Goal: Find specific page/section: Find specific page/section

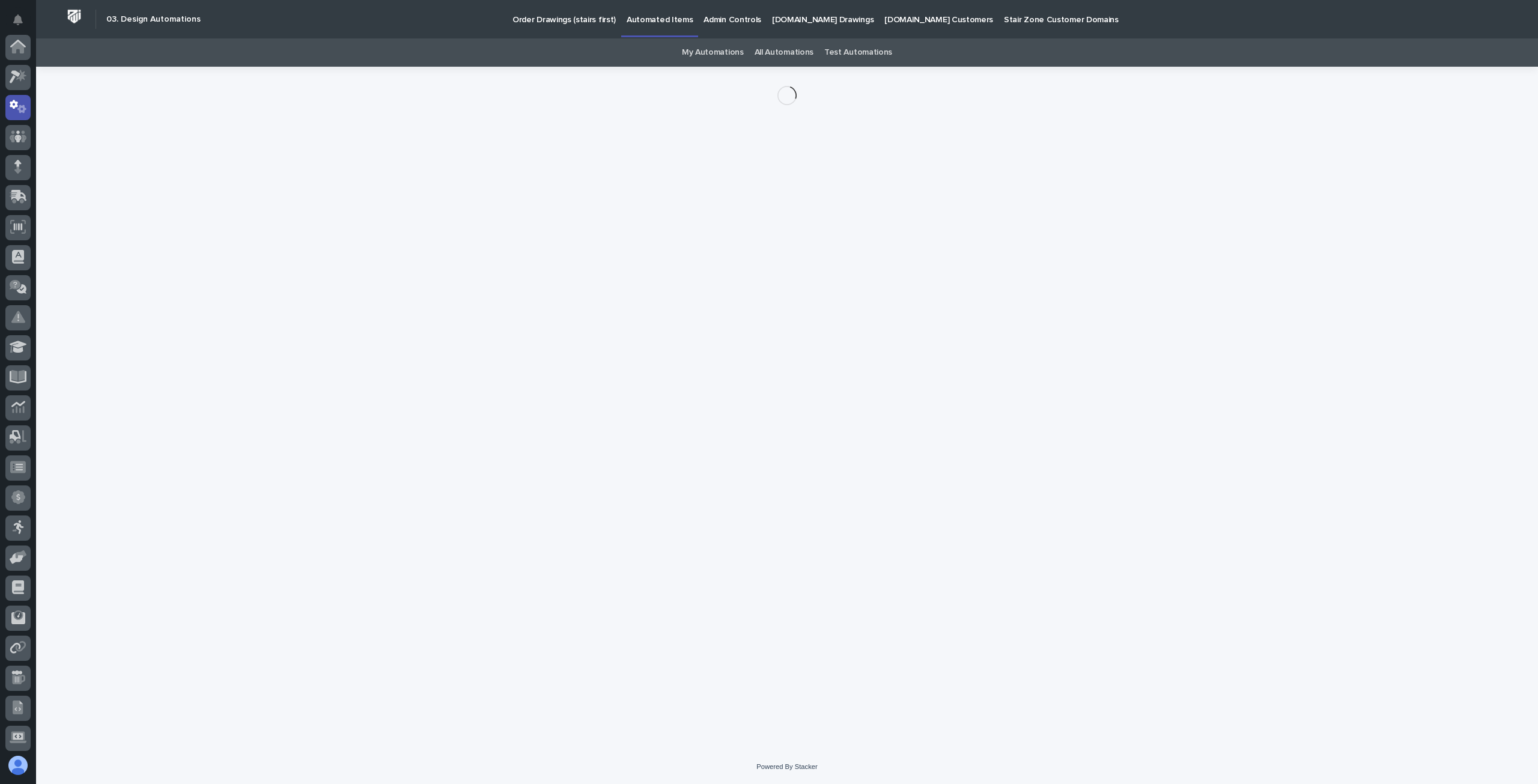
scroll to position [60, 0]
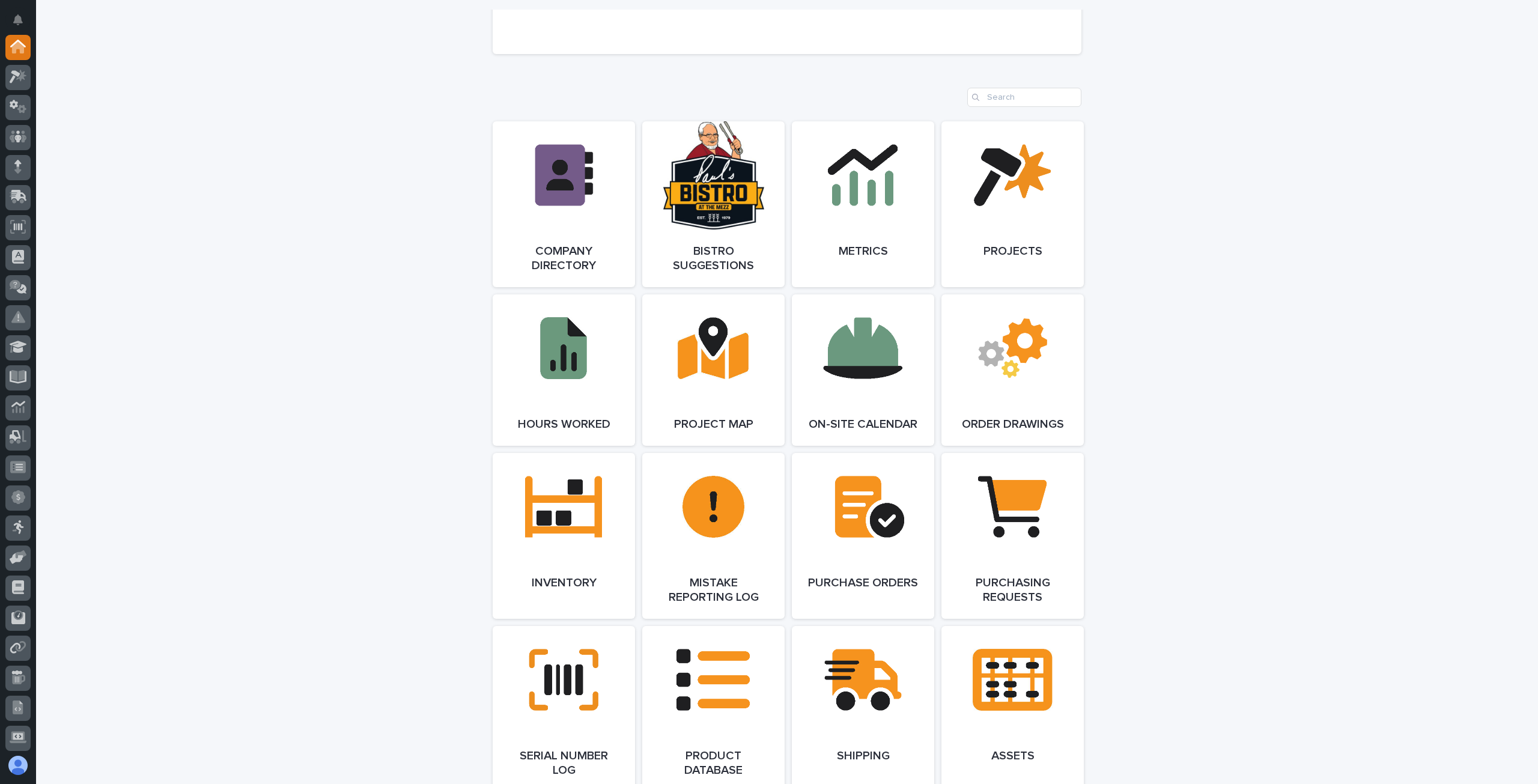
scroll to position [800, 0]
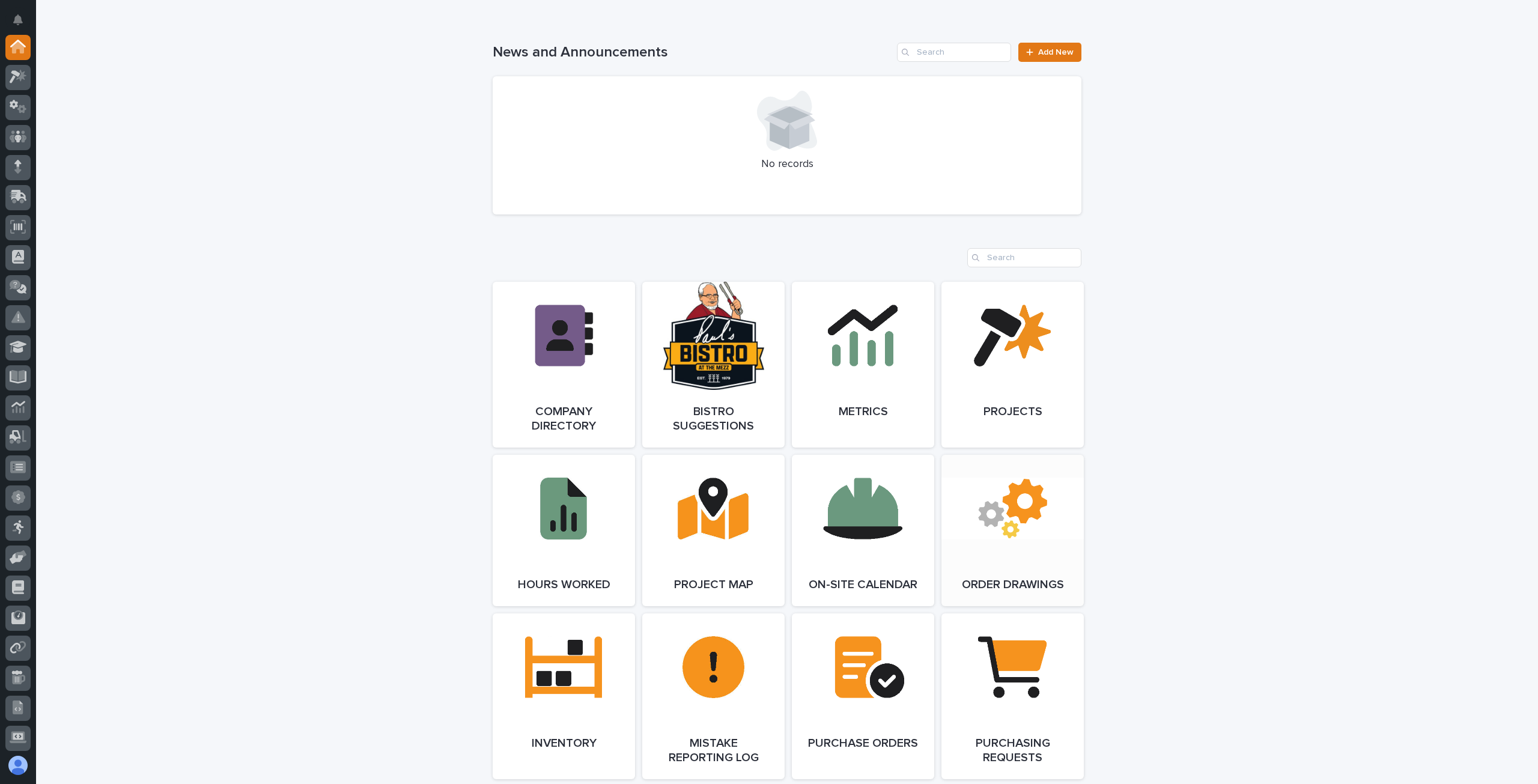
click at [998, 558] on link "Open Link" at bounding box center [1012, 530] width 143 height 152
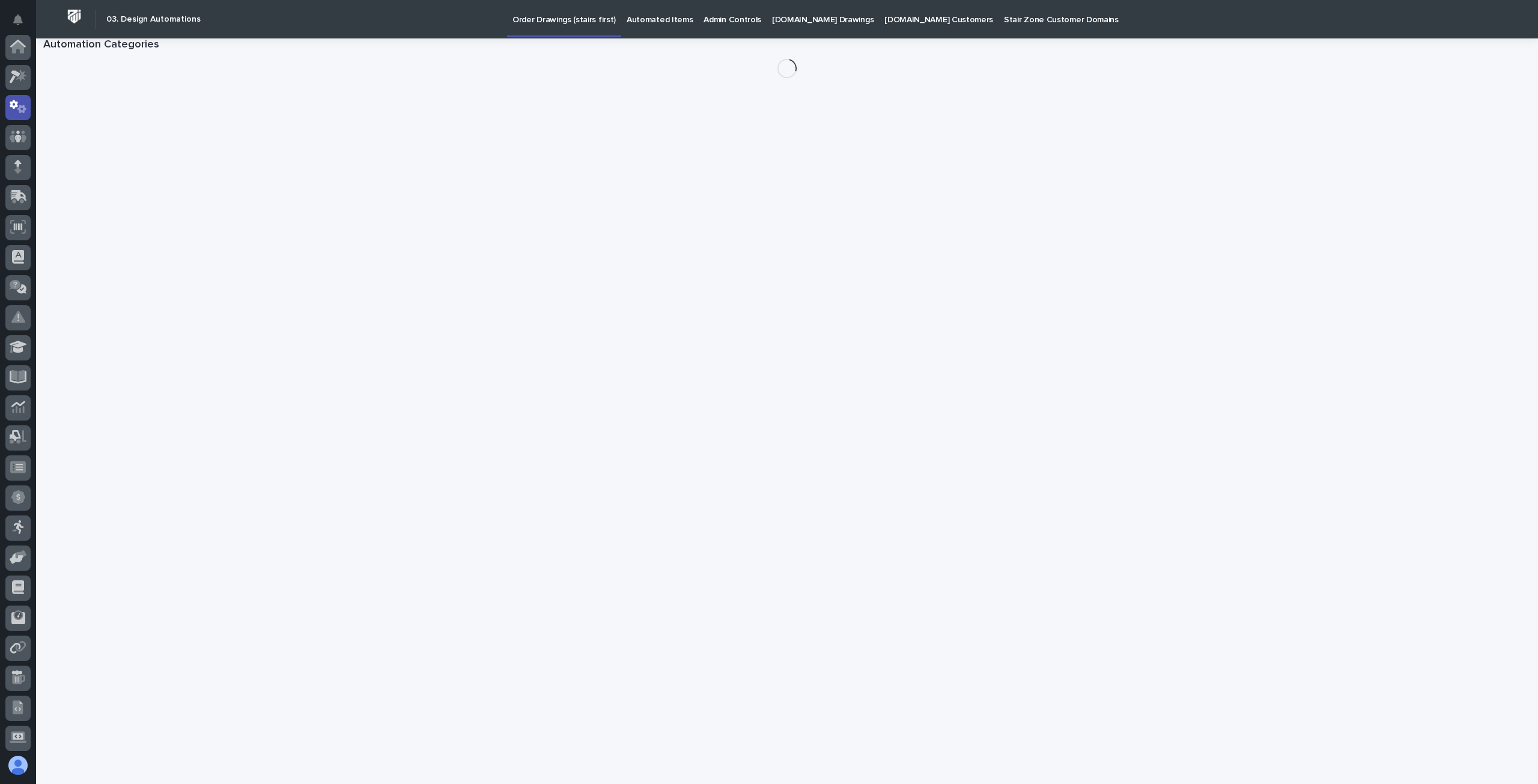
scroll to position [60, 0]
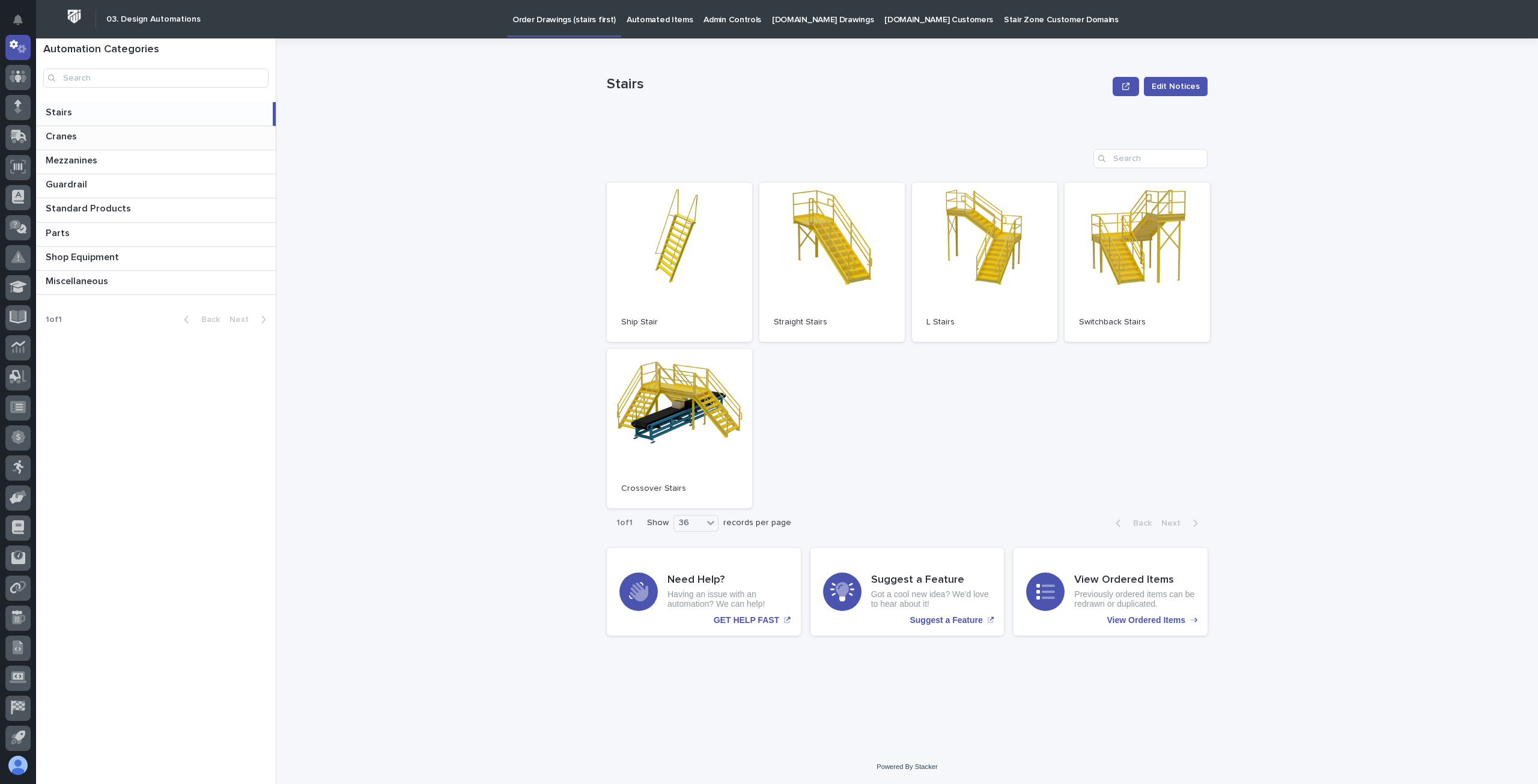
click at [74, 137] on p "Cranes" at bounding box center [62, 135] width 34 height 14
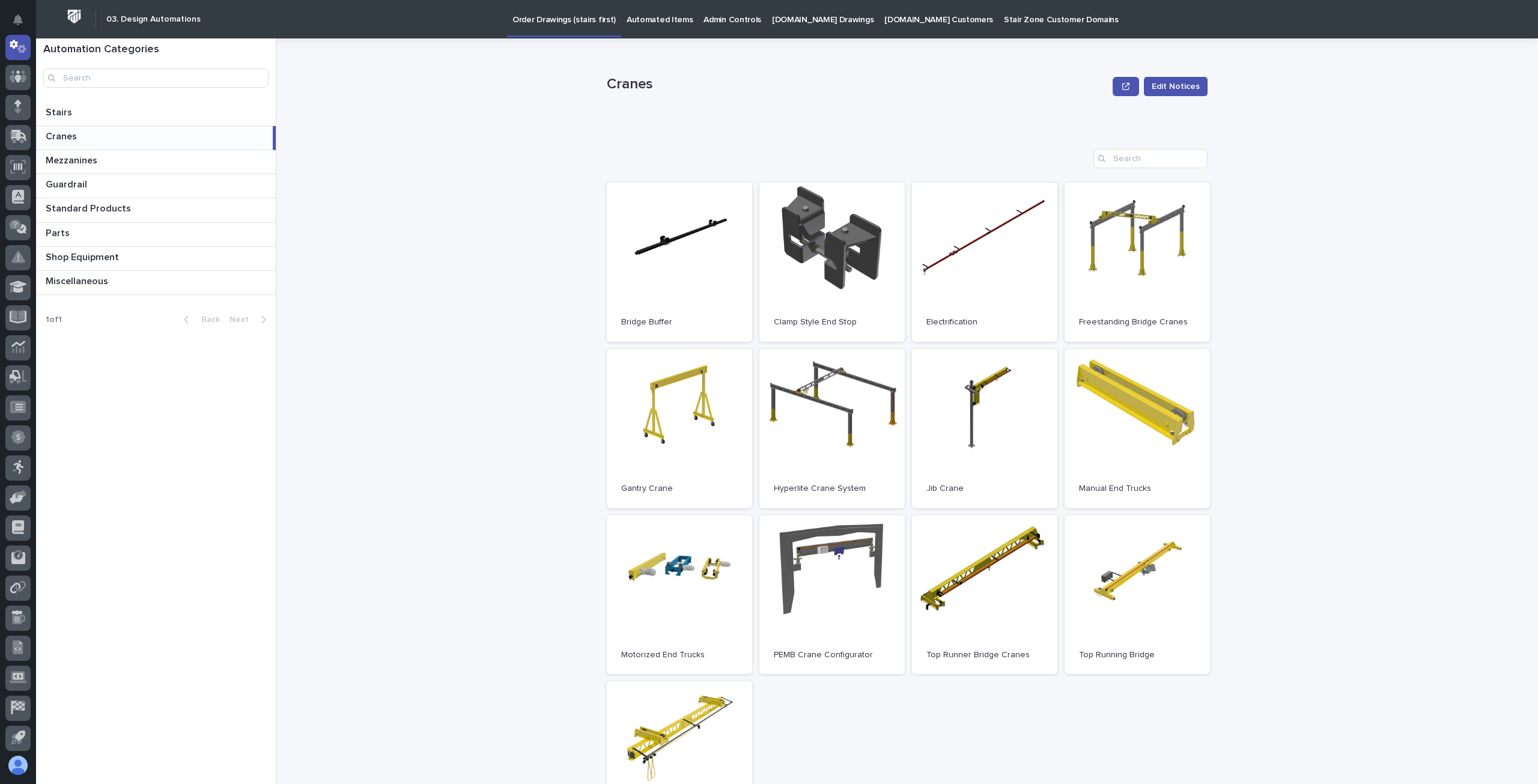
click at [724, 22] on p "Admin Controls" at bounding box center [732, 12] width 58 height 25
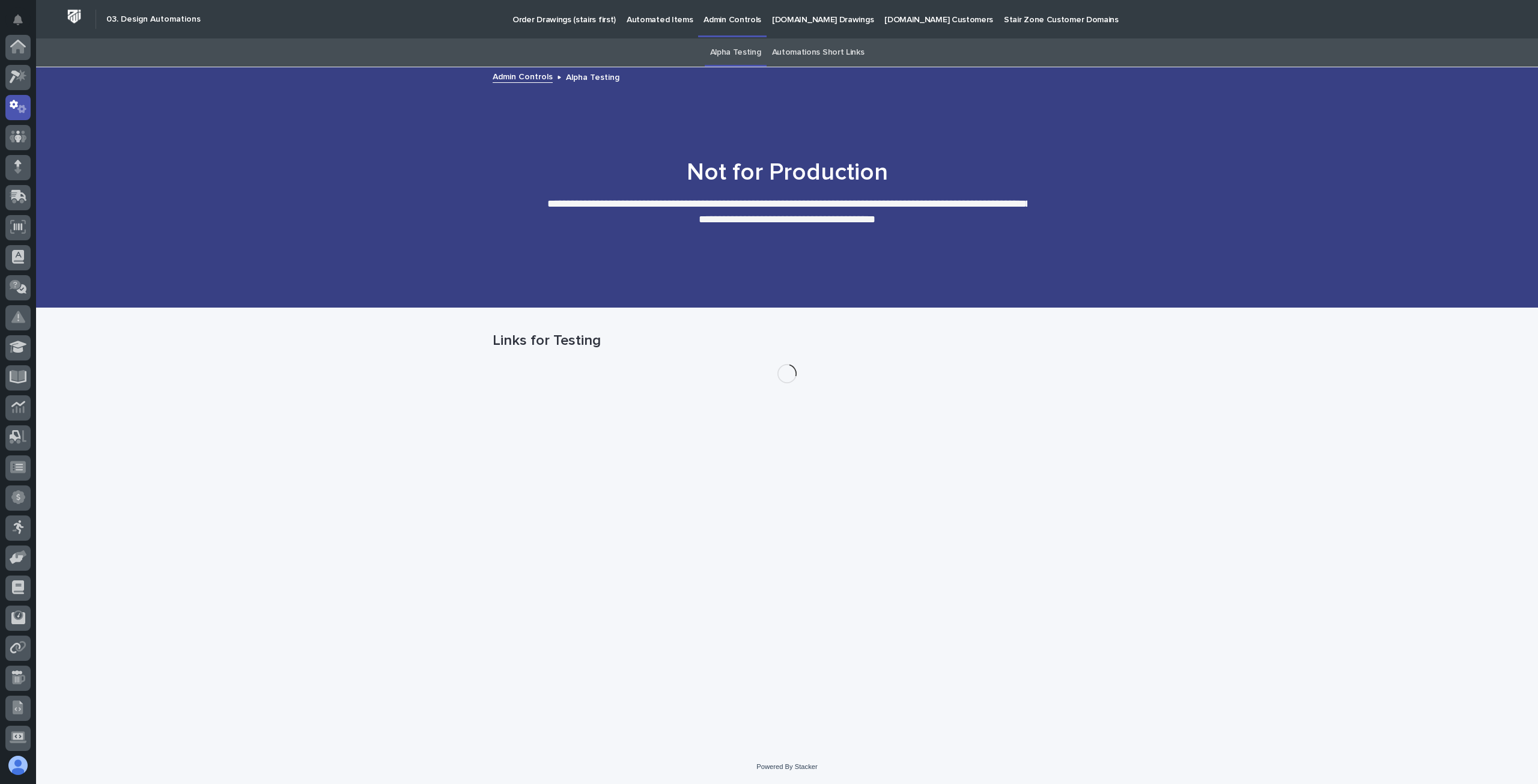
scroll to position [60, 0]
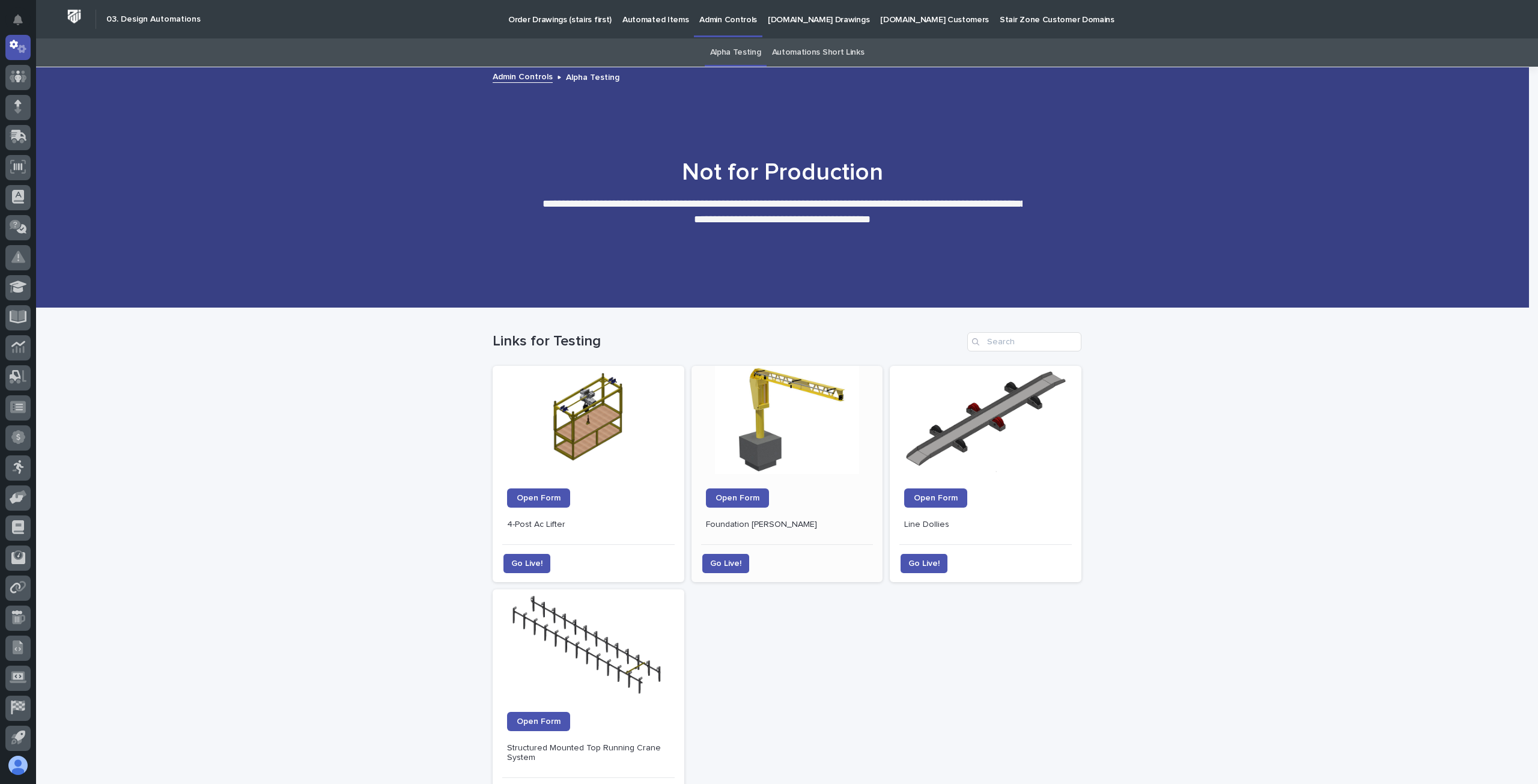
click at [768, 455] on div at bounding box center [787, 420] width 176 height 108
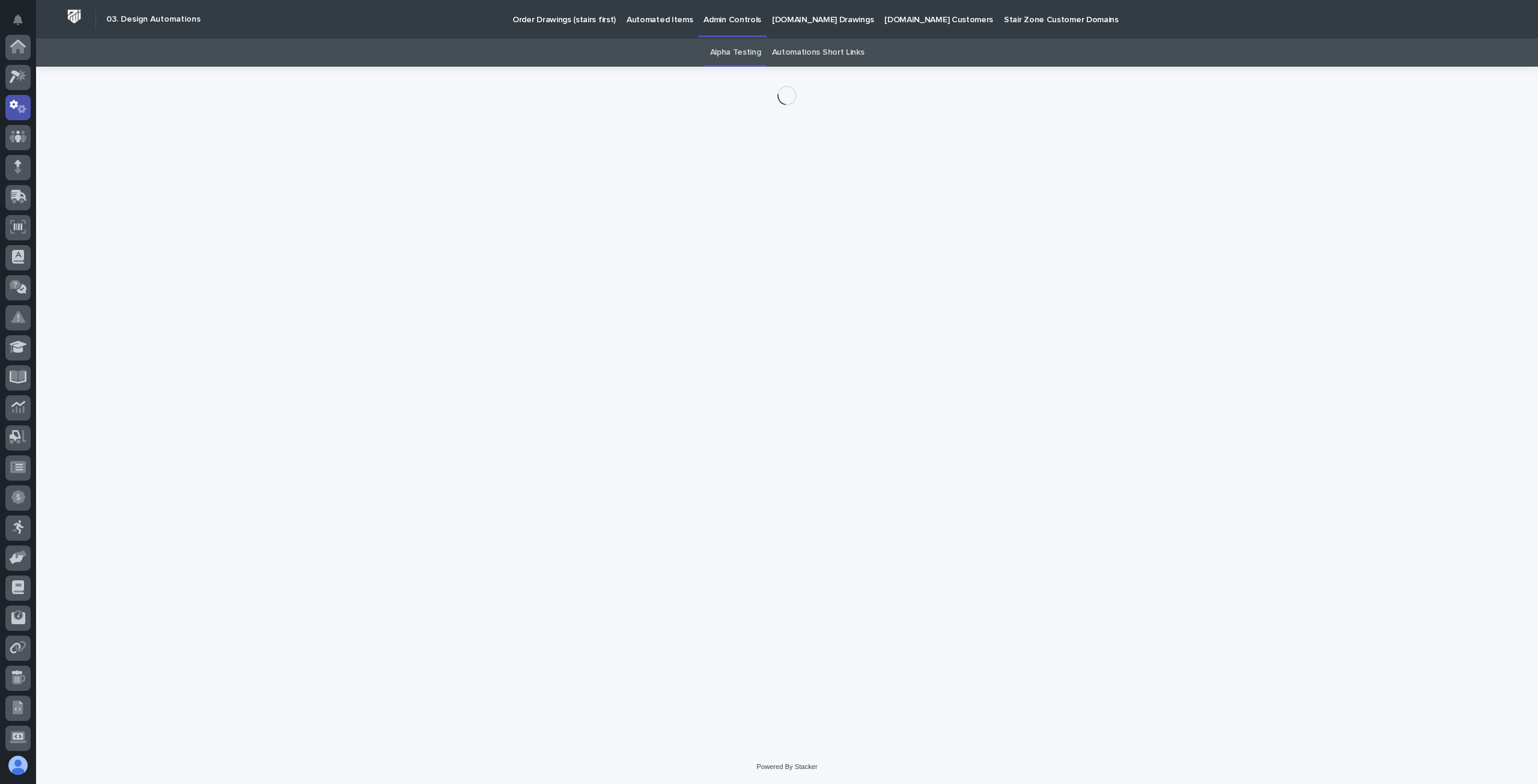
scroll to position [60, 0]
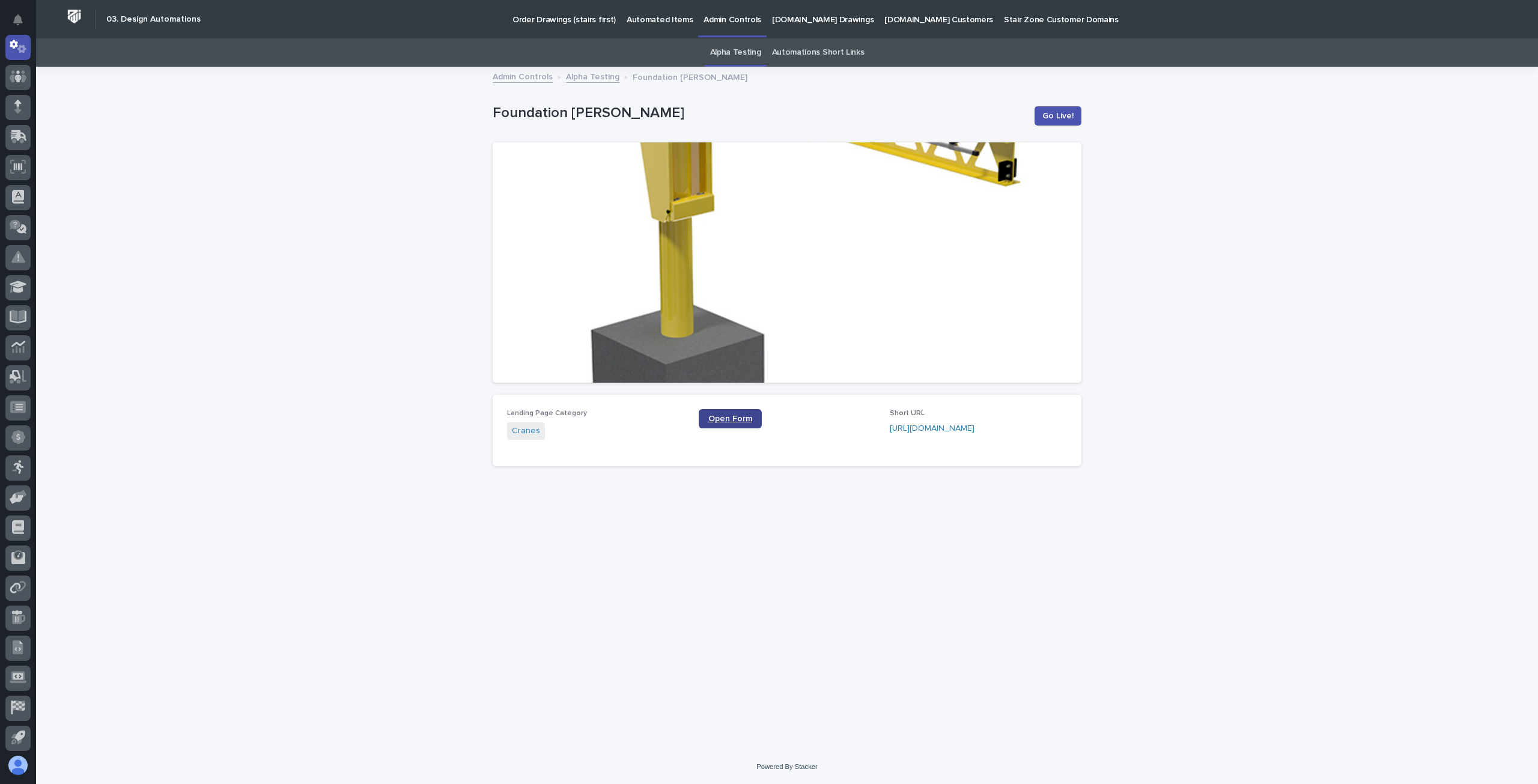
click at [745, 416] on span "Open Form" at bounding box center [730, 418] width 44 height 8
